Goal: Task Accomplishment & Management: Use online tool/utility

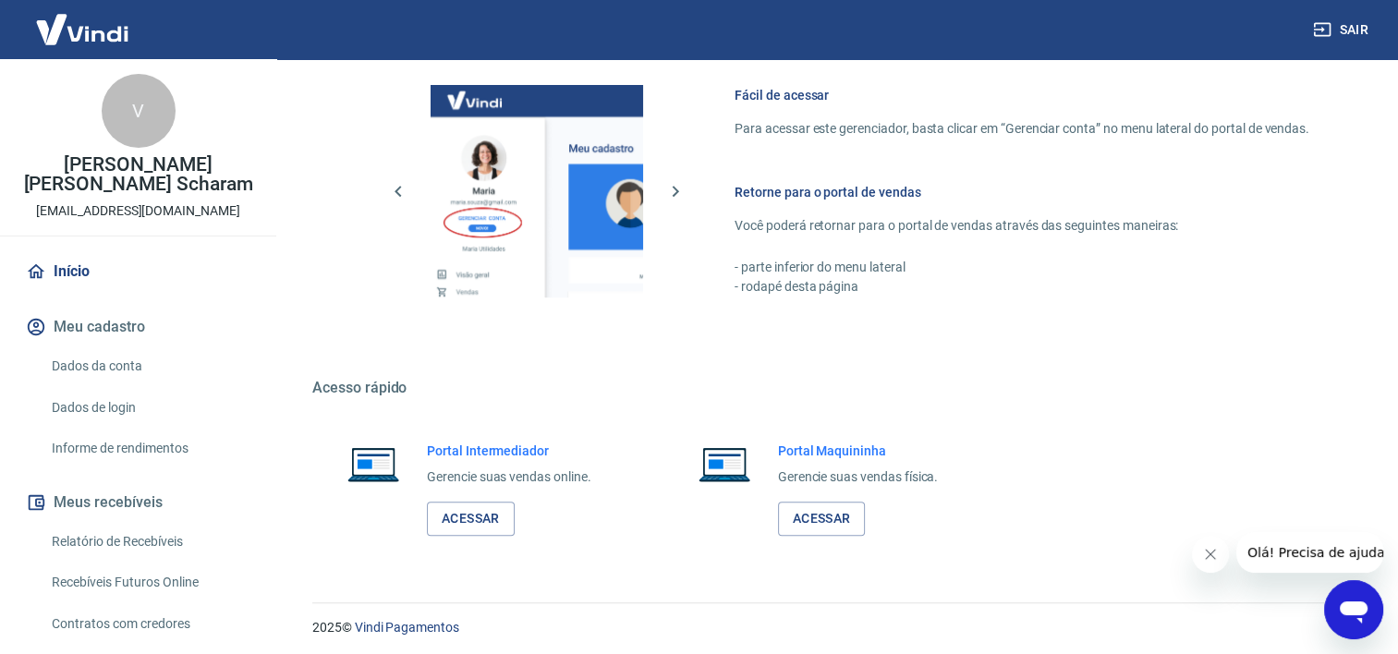
scroll to position [804, 0]
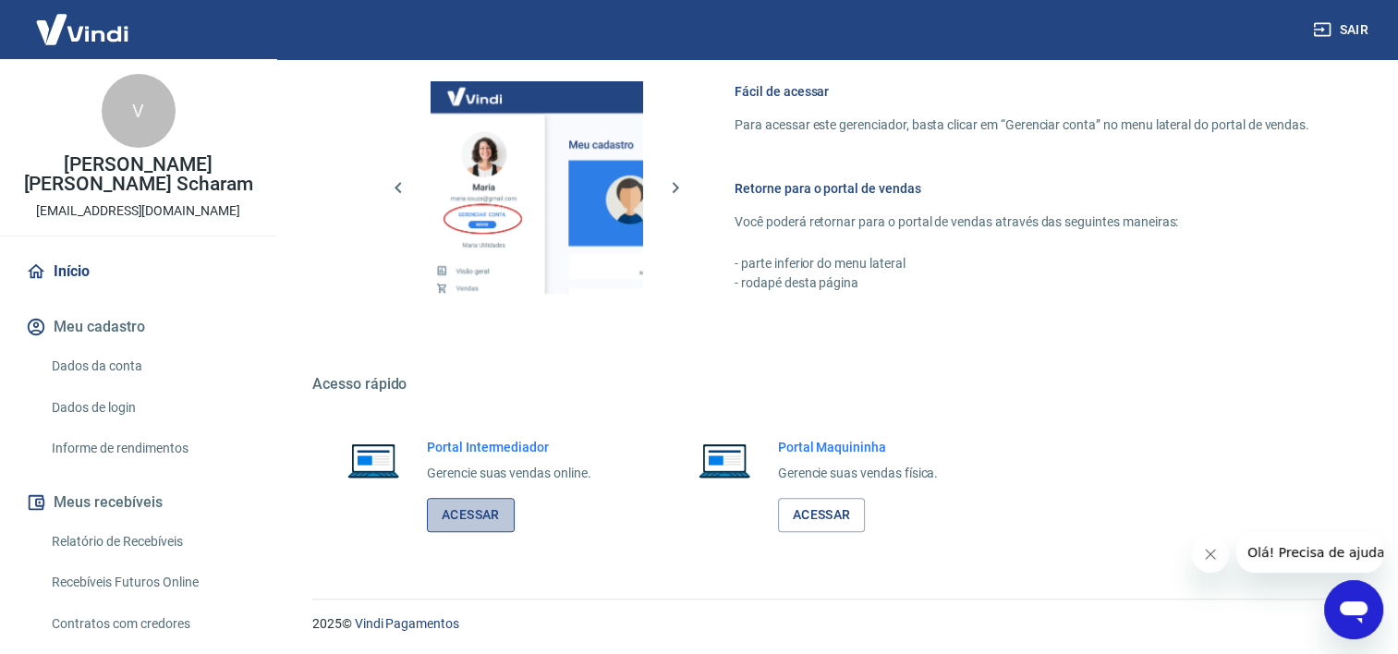
click at [461, 510] on link "Acessar" at bounding box center [471, 515] width 88 height 34
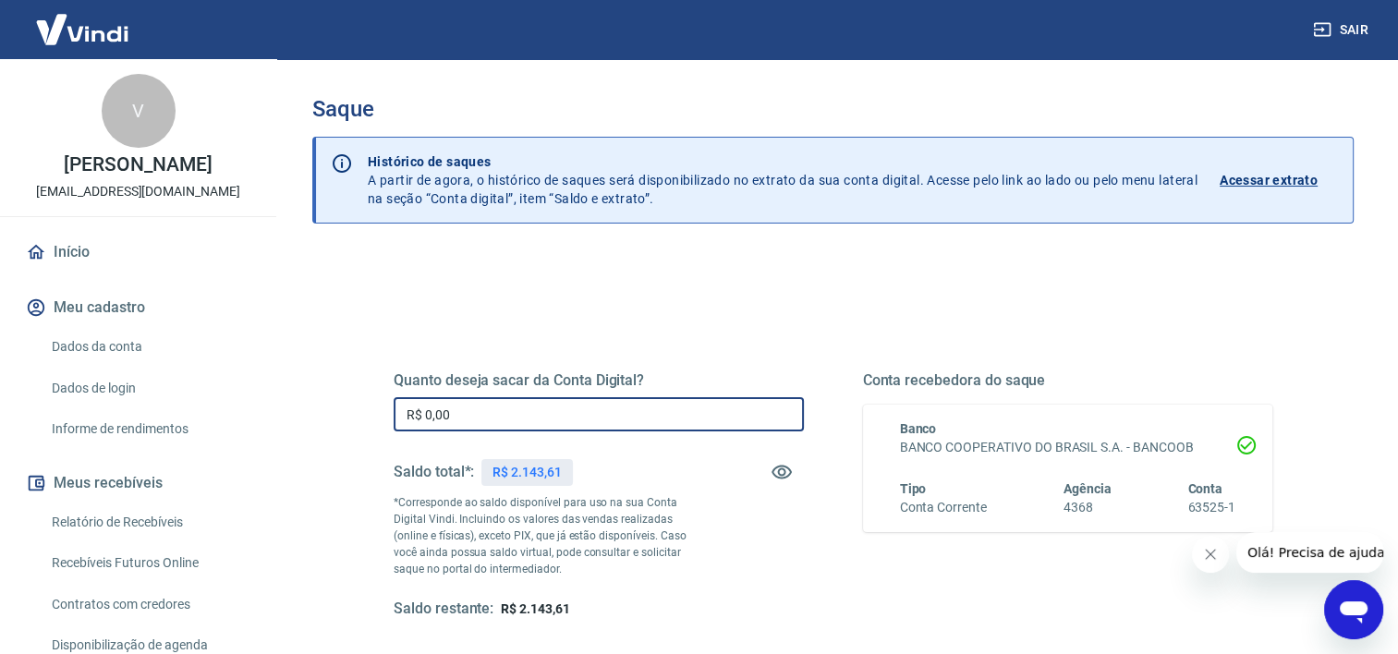
click at [731, 414] on input "R$ 0,00" at bounding box center [598, 414] width 410 height 34
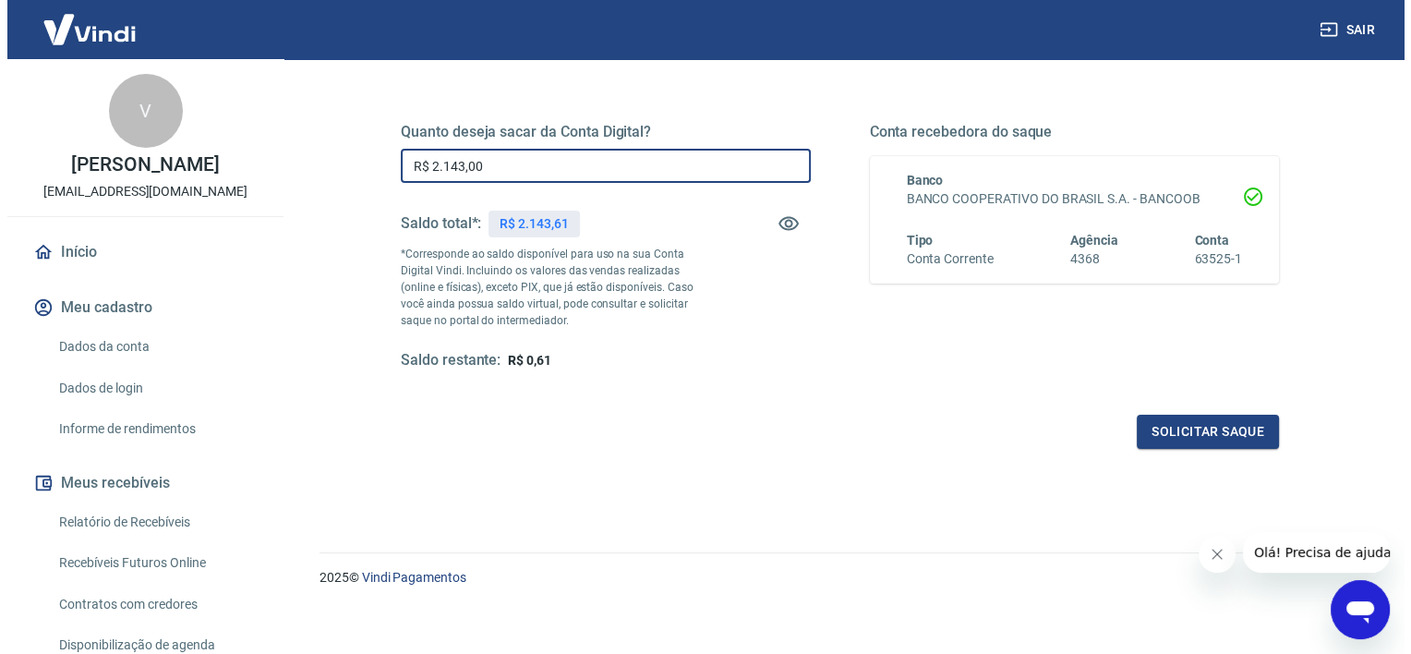
scroll to position [259, 0]
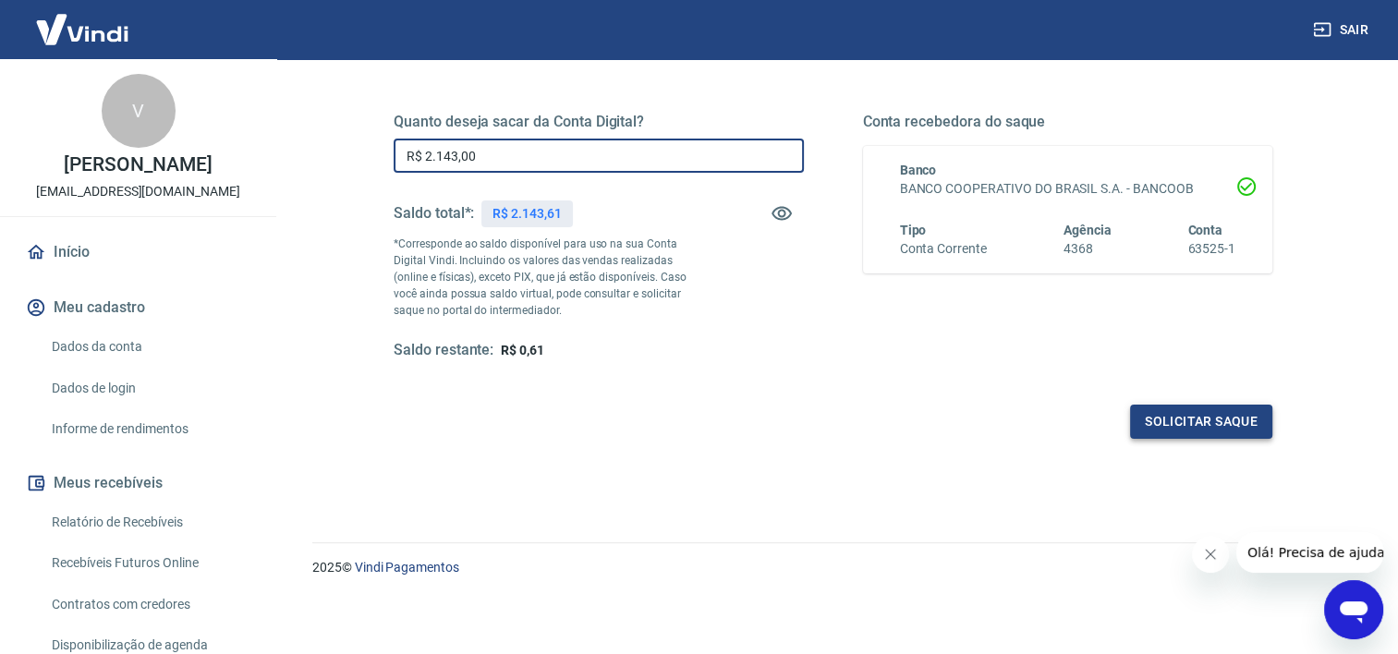
type input "R$ 2.143,00"
click at [1165, 433] on button "Solicitar saque" at bounding box center [1201, 422] width 142 height 34
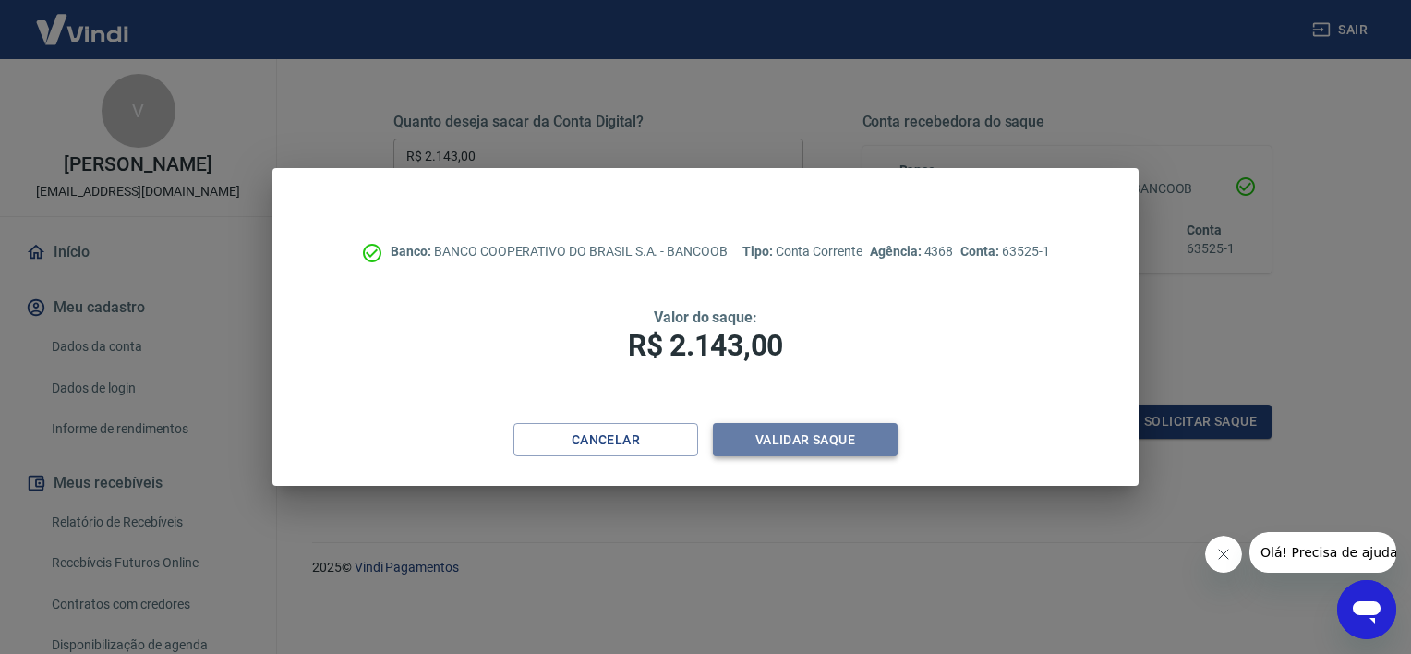
click at [850, 432] on button "Validar saque" at bounding box center [805, 440] width 185 height 34
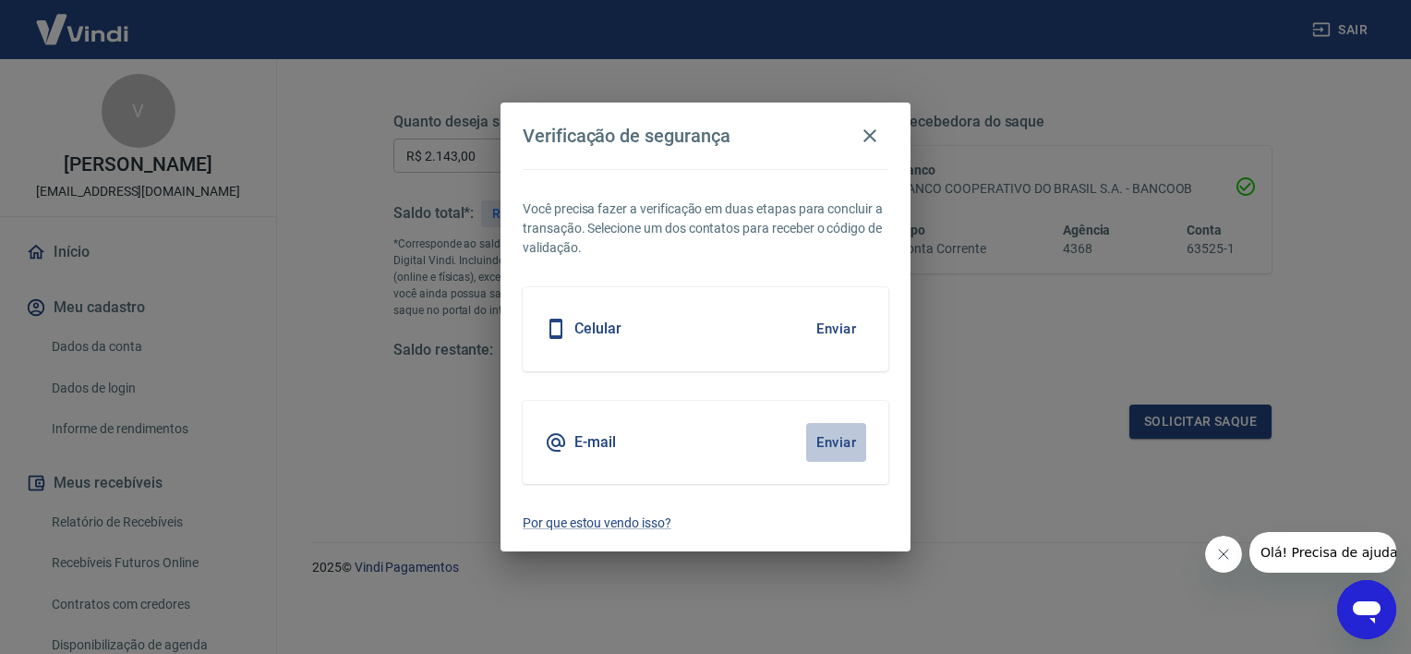
click at [832, 440] on button "Enviar" at bounding box center [836, 442] width 60 height 39
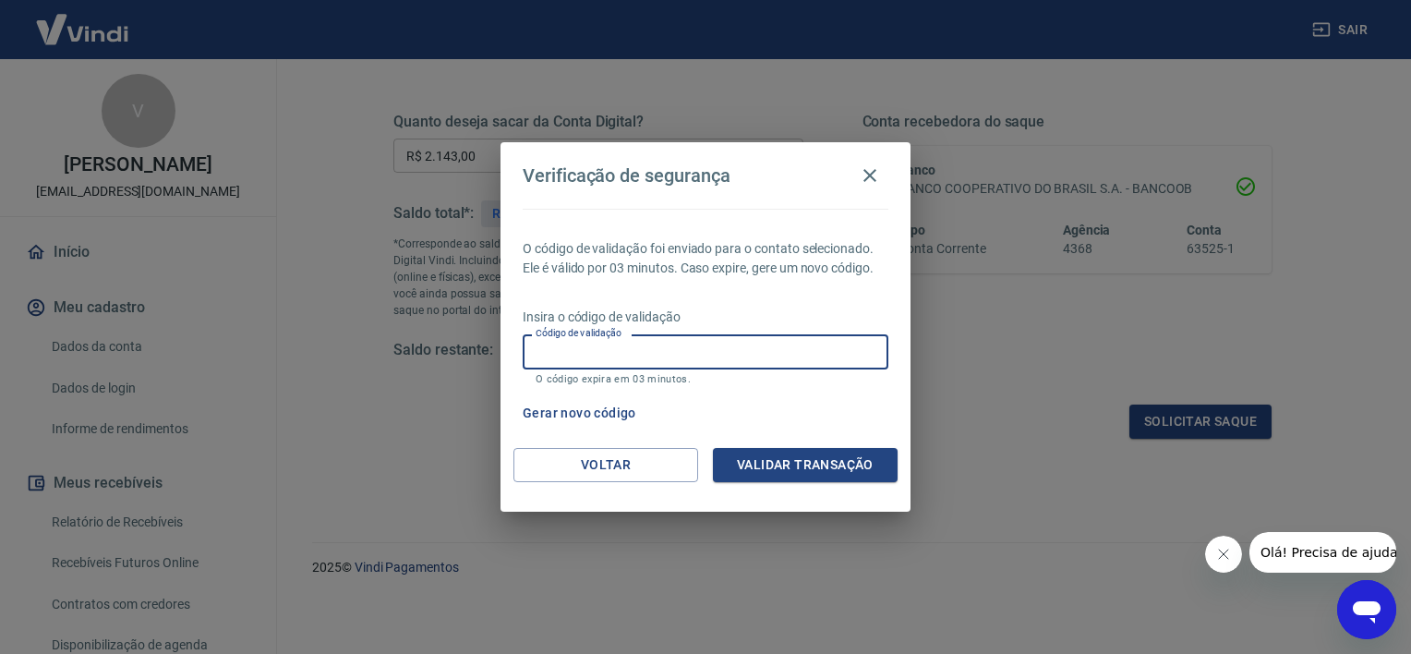
click at [793, 357] on input "Código de validação" at bounding box center [706, 351] width 366 height 34
type input "908671"
click at [821, 474] on button "Validar transação" at bounding box center [805, 465] width 185 height 34
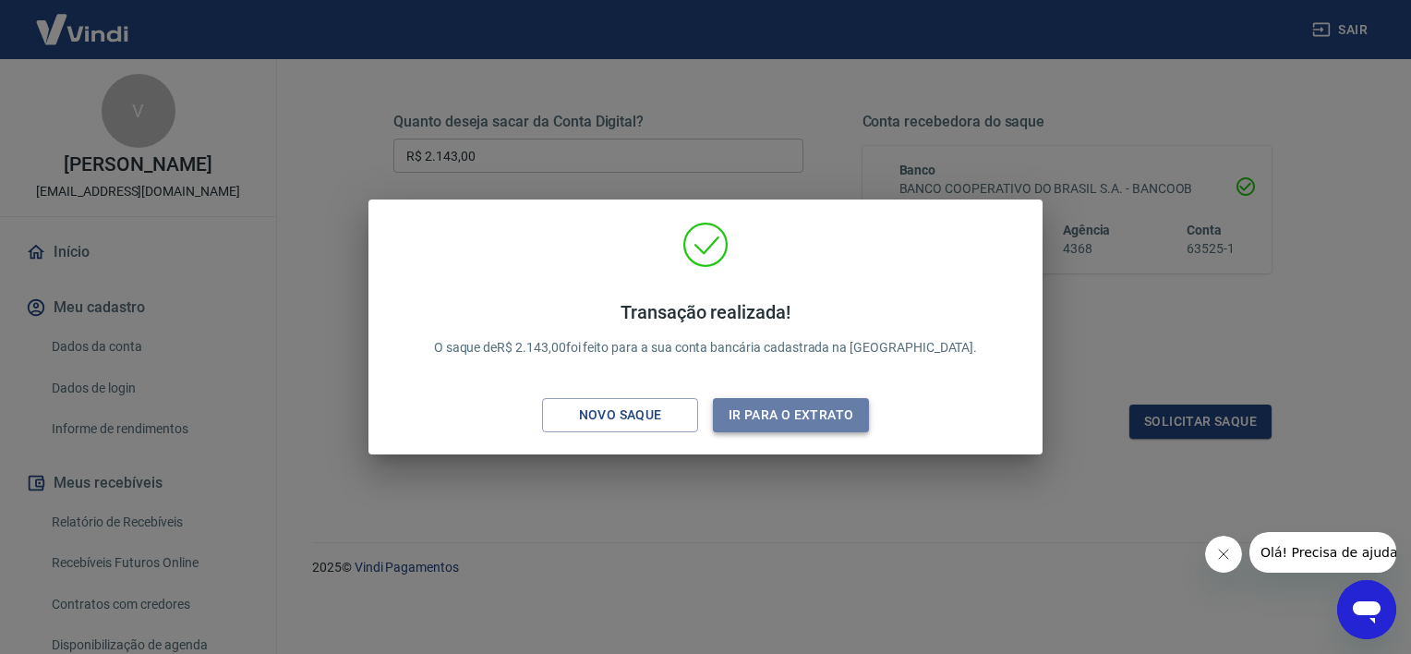
click at [772, 420] on button "Ir para o extrato" at bounding box center [791, 415] width 156 height 34
